Goal: Transaction & Acquisition: Book appointment/travel/reservation

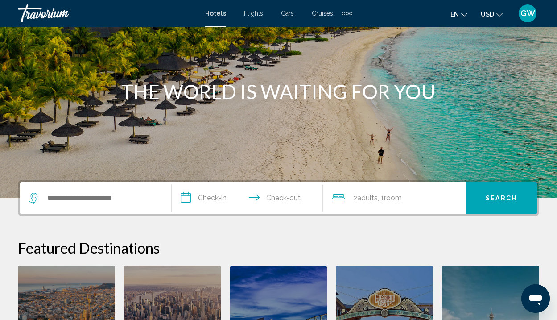
scroll to position [94, 0]
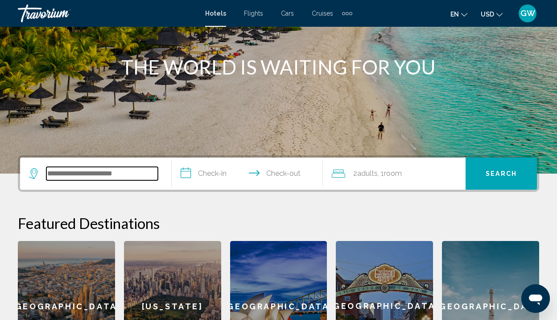
click at [64, 172] on input "Search widget" at bounding box center [102, 173] width 112 height 13
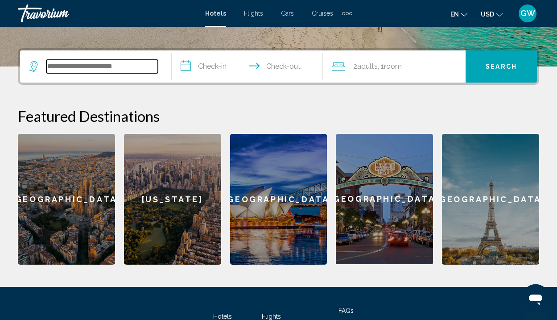
scroll to position [220, 0]
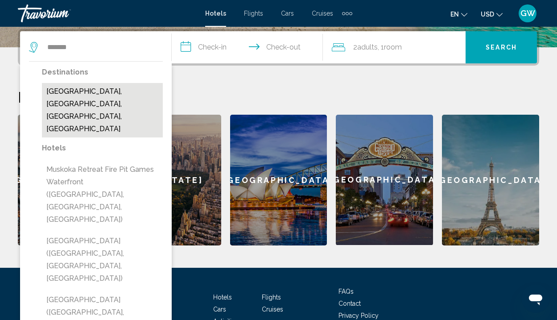
click at [89, 100] on button "Muskoka Lakes, Ontario, ON, Canada" at bounding box center [102, 110] width 121 height 54
type input "**********"
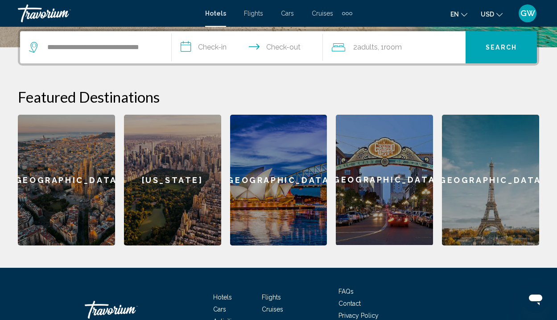
click at [186, 48] on input "**********" at bounding box center [249, 48] width 155 height 35
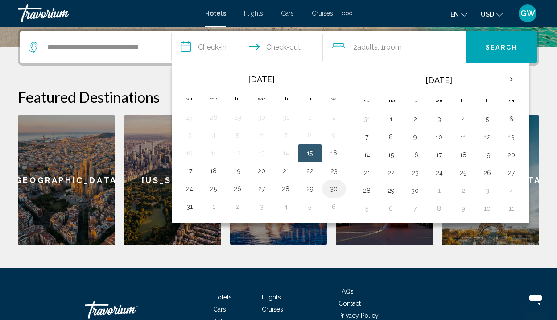
click at [336, 189] on button "30" at bounding box center [334, 188] width 14 height 12
click at [190, 208] on button "31" at bounding box center [189, 206] width 14 height 12
type input "**********"
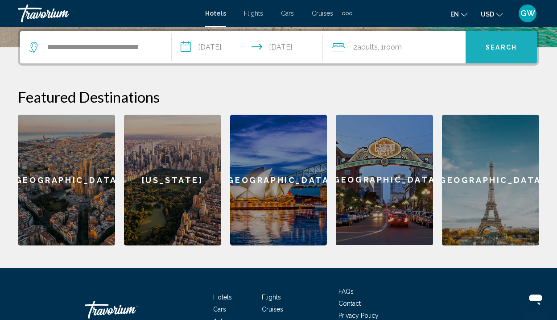
click at [496, 45] on span "Search" at bounding box center [501, 47] width 31 height 7
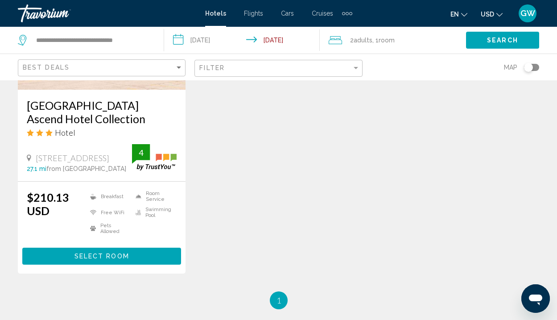
scroll to position [1223, 0]
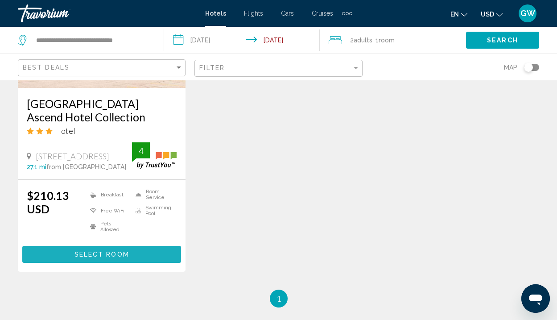
click at [75, 251] on span "Select Room" at bounding box center [101, 254] width 55 height 7
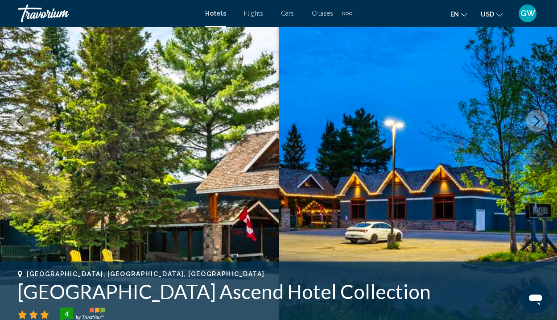
scroll to position [270, 0]
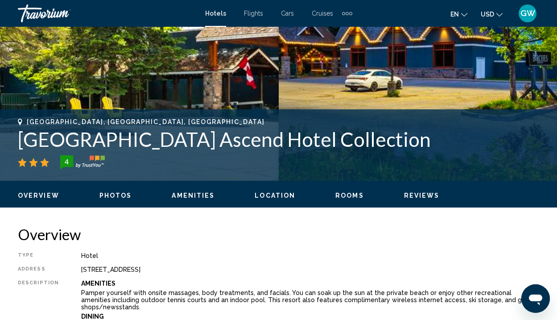
drag, startPoint x: 415, startPoint y: 140, endPoint x: 21, endPoint y: 117, distance: 394.5
click at [21, 117] on div "Huntsville, ON, Canada Hidden Valley Resort Ascend Hotel Collection 4 Address 1…" at bounding box center [278, 144] width 557 height 71
copy div "Huntsville, ON, Canada Hidden Valley Resort Ascend Hotel Collection"
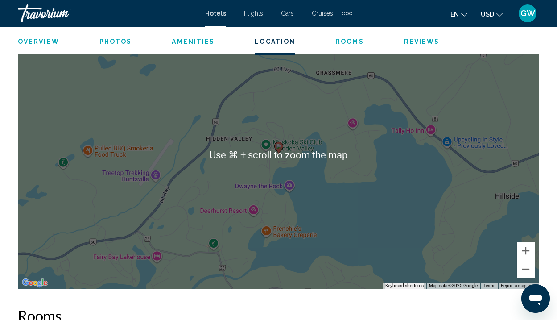
scroll to position [1195, 0]
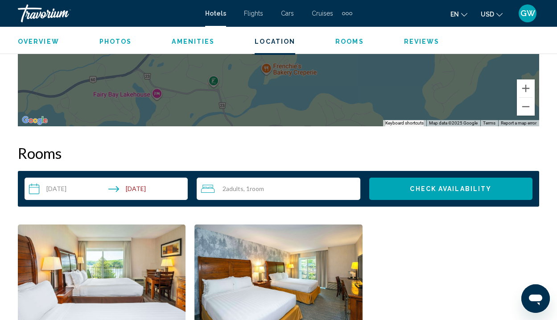
click at [498, 15] on icon "Change currency" at bounding box center [499, 15] width 6 height 4
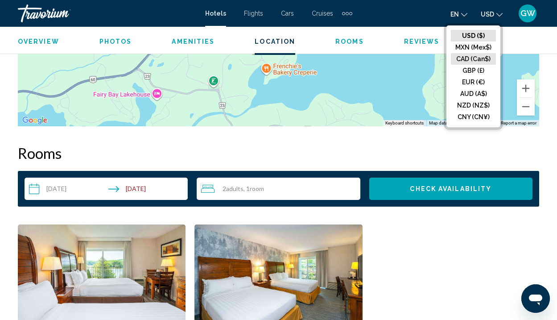
click at [467, 61] on button "CAD (Can$)" at bounding box center [473, 59] width 45 height 12
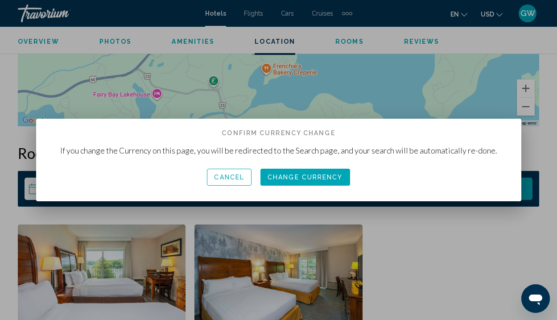
scroll to position [0, 0]
click at [313, 182] on button "Change Currency" at bounding box center [305, 177] width 90 height 17
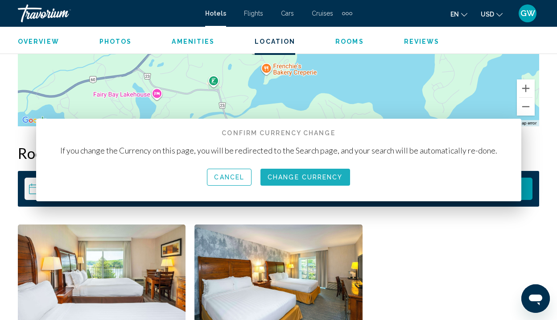
scroll to position [1195, 0]
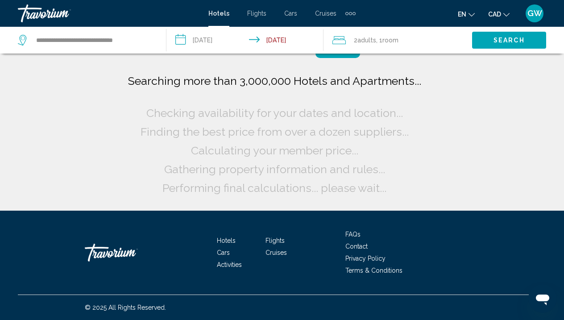
click at [460, 144] on div "Searching more than 3,000,000 Hotels and Apartments... Checking availability fo…" at bounding box center [282, 105] width 564 height 211
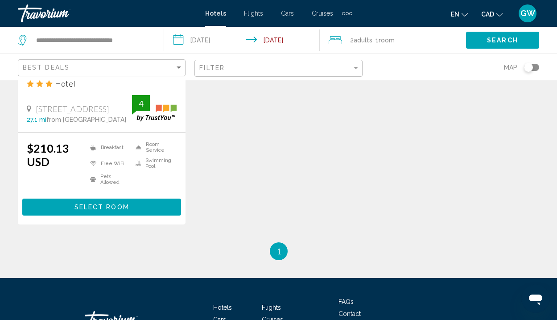
scroll to position [1250, 0]
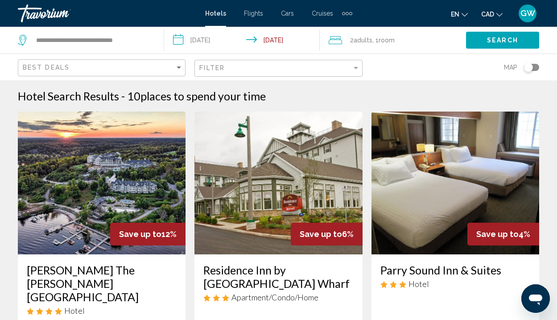
scroll to position [131, 0]
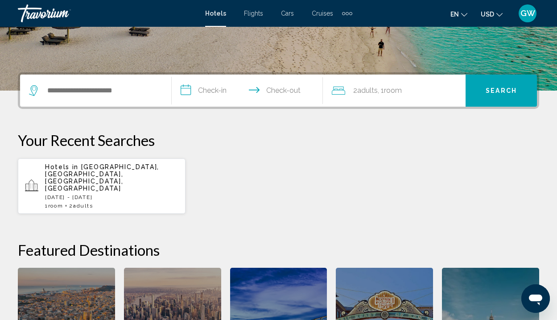
scroll to position [147, 0]
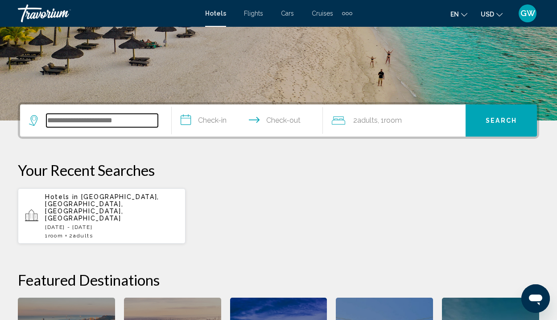
click at [59, 119] on input "Search widget" at bounding box center [102, 120] width 112 height 13
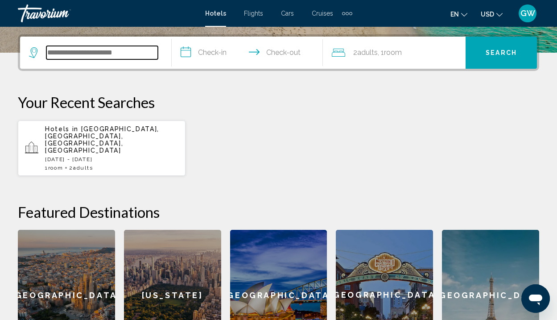
scroll to position [220, 0]
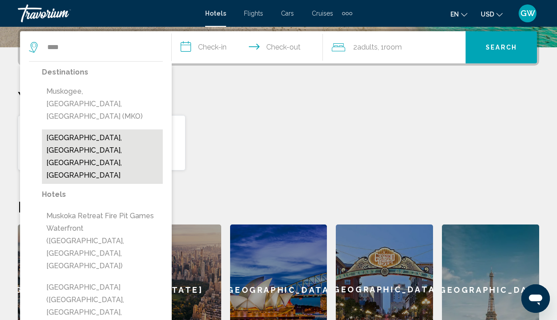
drag, startPoint x: 59, startPoint y: 119, endPoint x: 94, endPoint y: 125, distance: 35.4
click at [94, 129] on button "Muskoka Lakes, Ontario, ON, Canada" at bounding box center [102, 156] width 121 height 54
type input "**********"
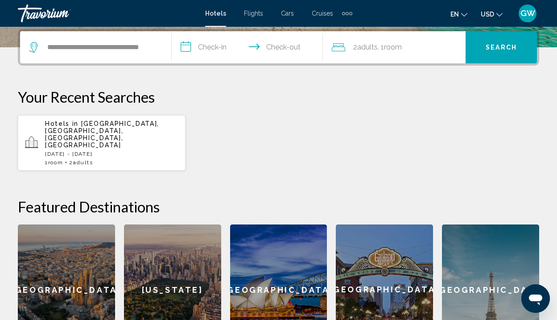
click at [215, 44] on input "**********" at bounding box center [249, 48] width 155 height 35
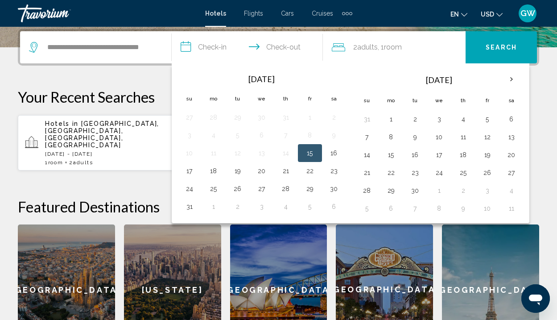
click at [498, 14] on icon "Change currency" at bounding box center [499, 15] width 6 height 6
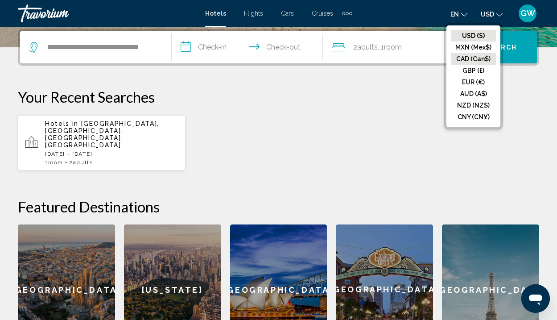
click at [468, 62] on button "CAD (Can$)" at bounding box center [473, 59] width 45 height 12
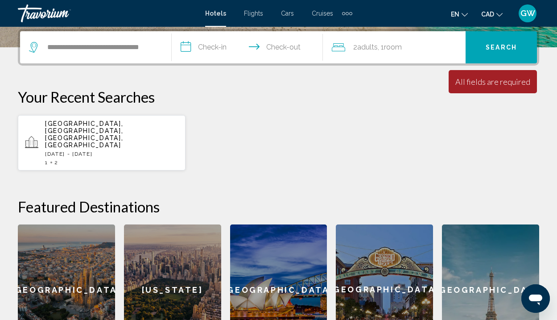
click at [213, 50] on input "**********" at bounding box center [249, 48] width 155 height 35
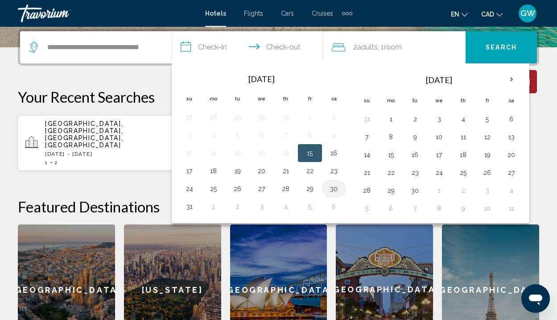
click at [332, 190] on button "30" at bounding box center [334, 188] width 14 height 12
click at [191, 207] on button "31" at bounding box center [189, 206] width 14 height 12
type input "**********"
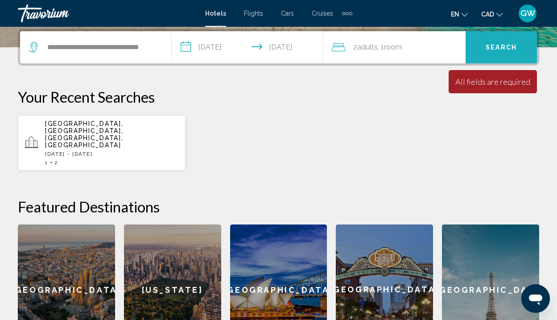
click at [494, 45] on span "Search" at bounding box center [501, 47] width 31 height 7
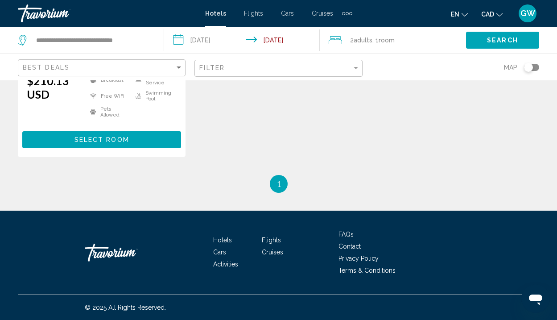
scroll to position [1166, 0]
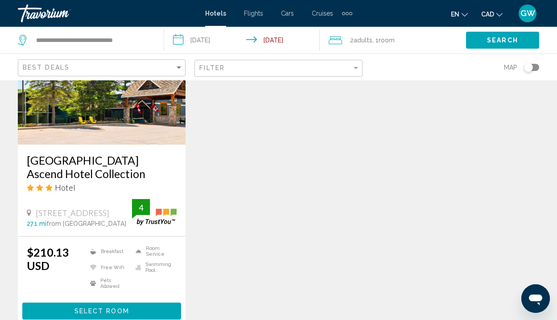
click at [526, 15] on span "GW" at bounding box center [528, 13] width 15 height 9
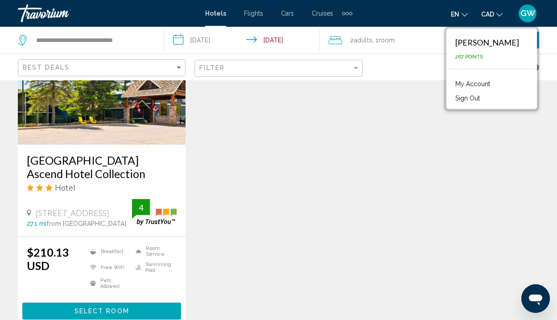
click at [493, 80] on link "My Account" at bounding box center [473, 84] width 44 height 12
